Goal: Task Accomplishment & Management: Complete application form

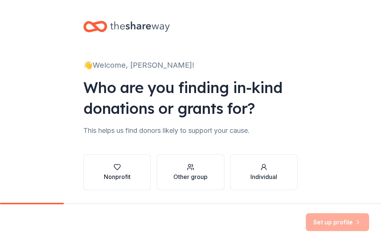
scroll to position [23, 0]
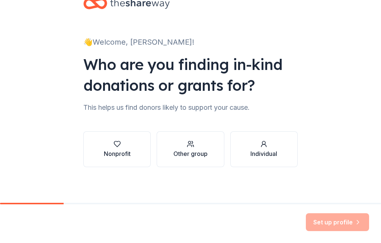
click at [126, 154] on div "Nonprofit" at bounding box center [117, 153] width 27 height 9
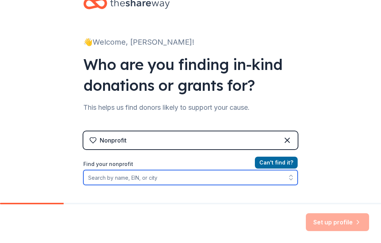
click at [203, 177] on input "Find your nonprofit" at bounding box center [190, 177] width 214 height 15
click at [289, 180] on icon "button" at bounding box center [290, 177] width 7 height 7
click at [287, 180] on icon "button" at bounding box center [290, 177] width 7 height 7
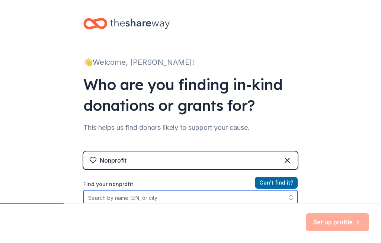
scroll to position [0, 0]
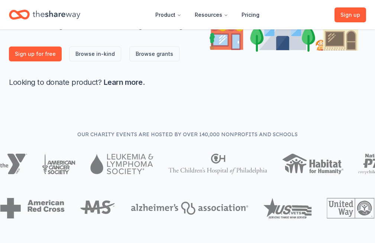
scroll to position [186, 0]
